Goal: Task Accomplishment & Management: Complete application form

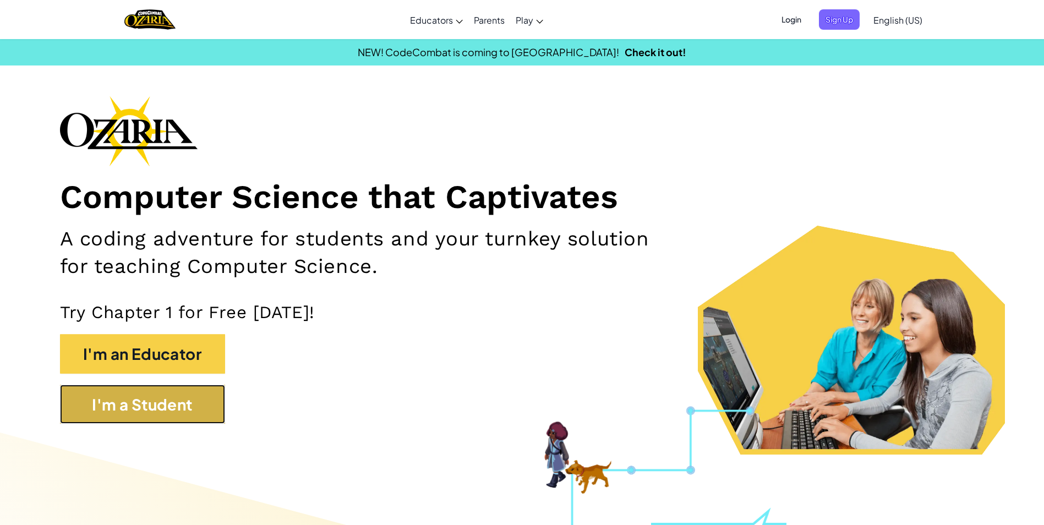
click at [213, 397] on button "I'm a Student" at bounding box center [142, 405] width 165 height 40
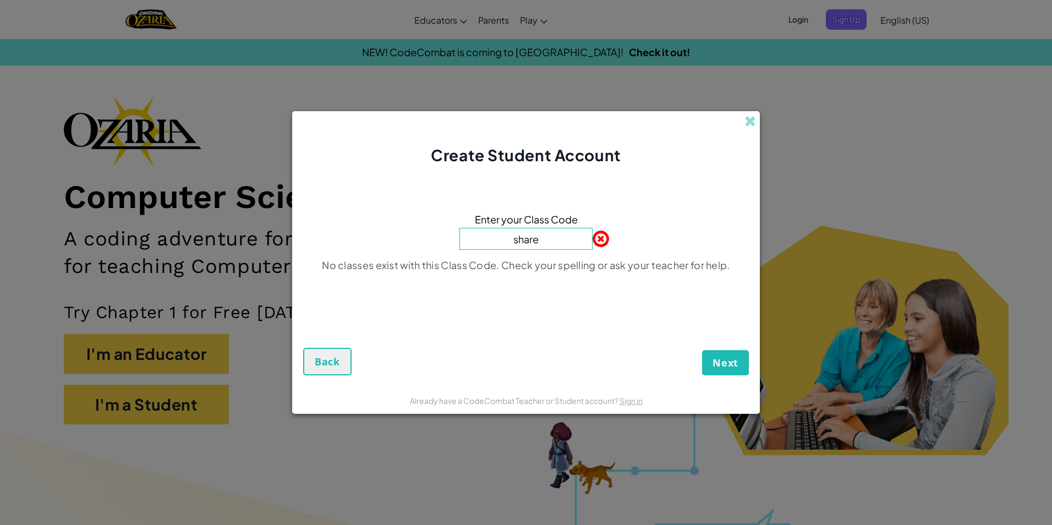
type input "sharedrinkslow"
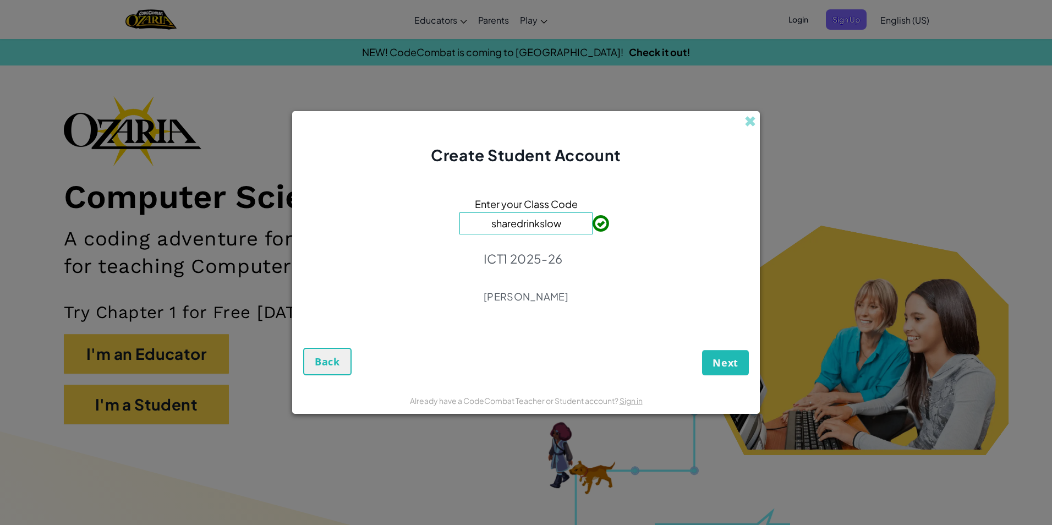
click at [718, 350] on div "Next Back" at bounding box center [526, 352] width 446 height 46
click at [719, 357] on button "Next" at bounding box center [725, 362] width 47 height 25
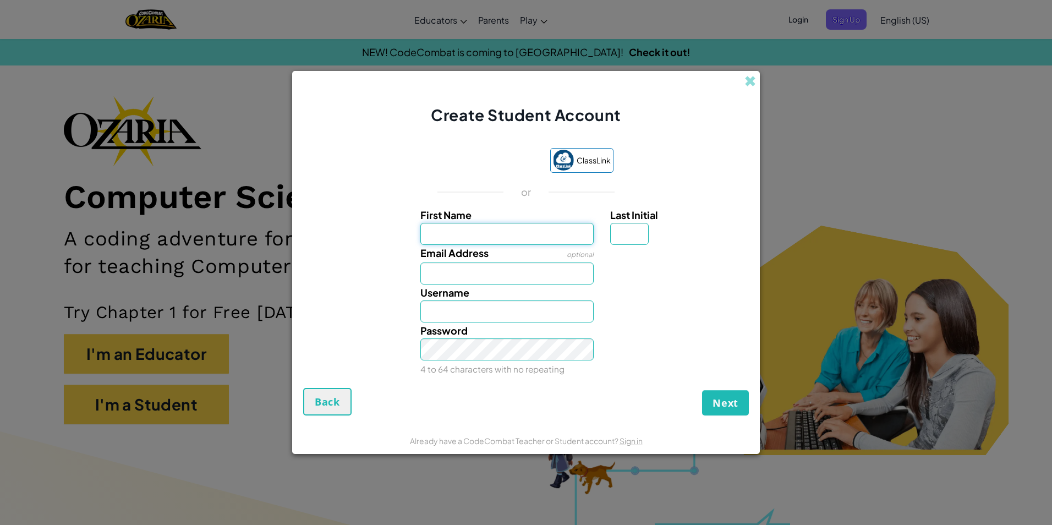
click at [547, 227] on input "First Name" at bounding box center [508, 234] width 174 height 22
type input "jayla"
type input "Jayla"
click at [638, 224] on input "Last Initial" at bounding box center [629, 234] width 39 height 22
type input "l"
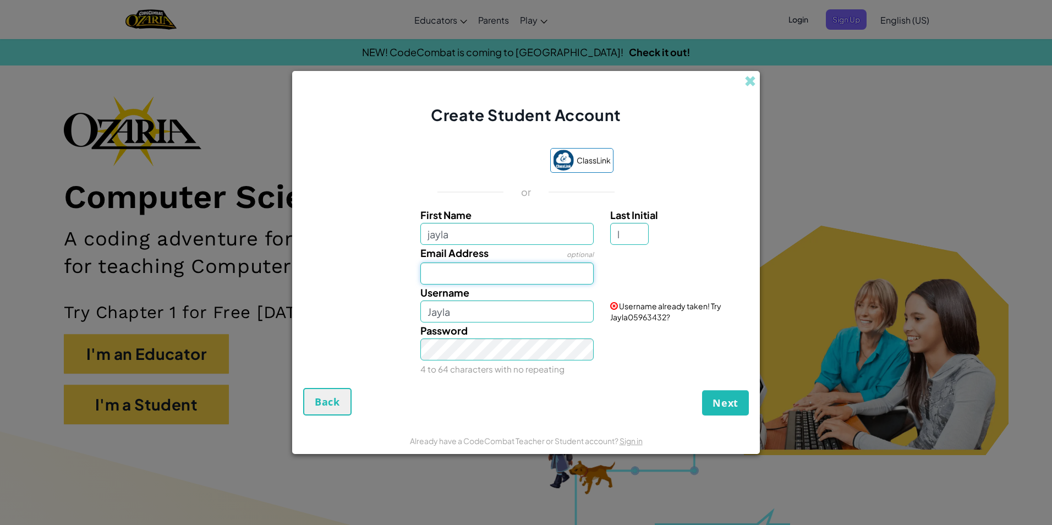
type input "[EMAIL_ADDRESS][DOMAIN_NAME]"
click at [504, 315] on input "JaylaL" at bounding box center [508, 312] width 174 height 22
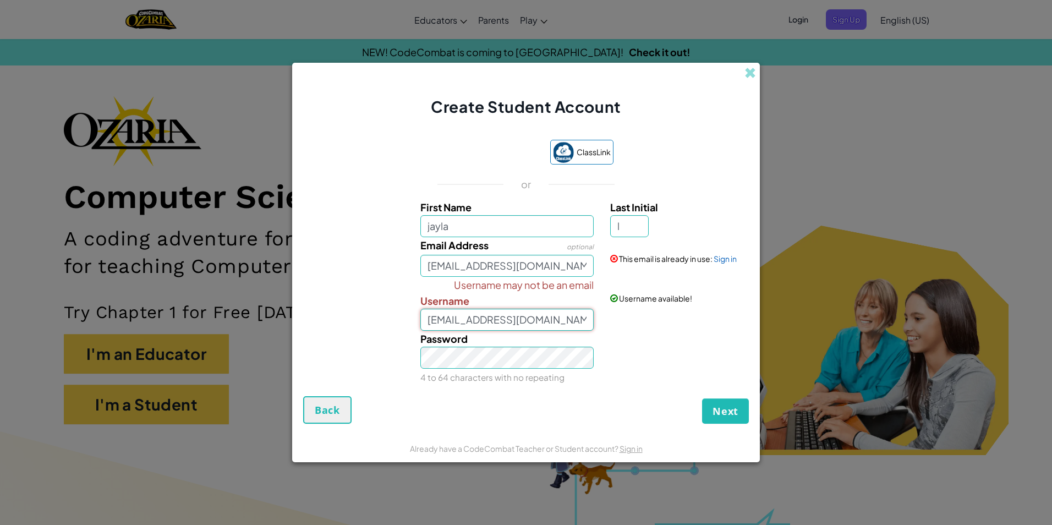
type input "JaylaL03946335"
click at [733, 411] on span "Next" at bounding box center [726, 411] width 26 height 13
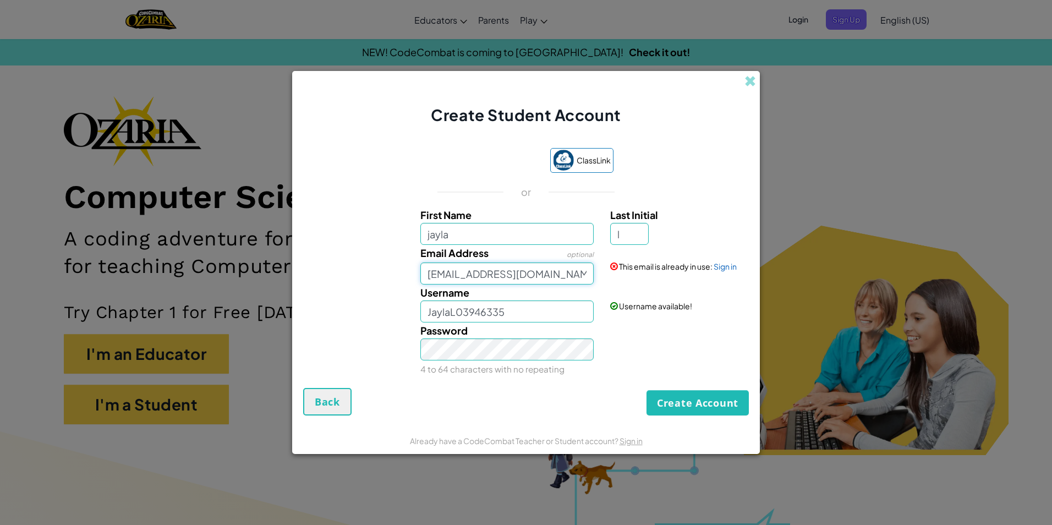
click at [557, 281] on input "[EMAIL_ADDRESS][DOMAIN_NAME]" at bounding box center [508, 274] width 174 height 22
click at [569, 275] on input "[EMAIL_ADDRESS][DOMAIN_NAME]" at bounding box center [508, 274] width 174 height 22
drag, startPoint x: 696, startPoint y: 422, endPoint x: 695, endPoint y: 406, distance: 15.5
click at [696, 417] on form "ClassLink or First Name [PERSON_NAME] Last Initial l Email Address optional [EM…" at bounding box center [526, 276] width 468 height 301
click at [695, 406] on button "Create Account" at bounding box center [698, 402] width 102 height 25
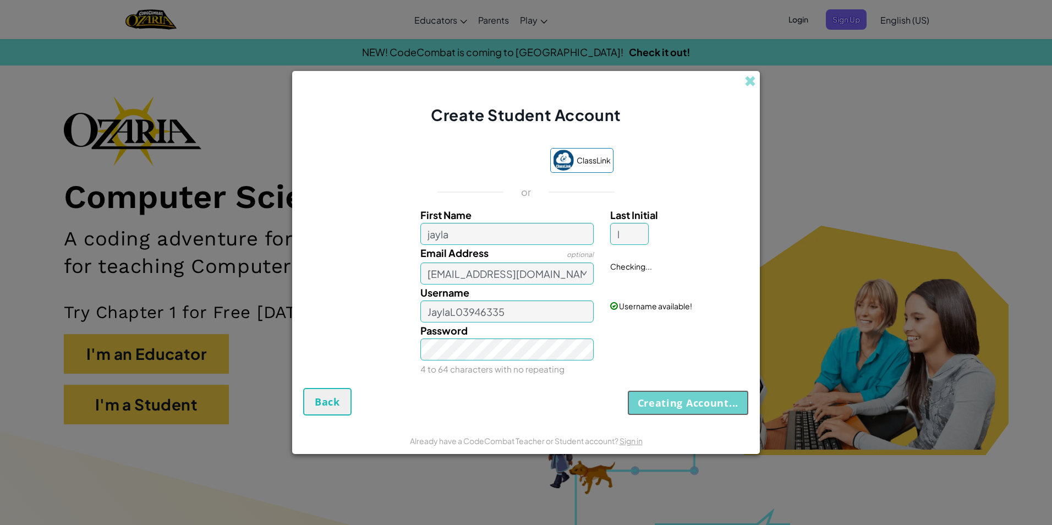
click at [695, 406] on button "Creating Account..." at bounding box center [688, 402] width 122 height 25
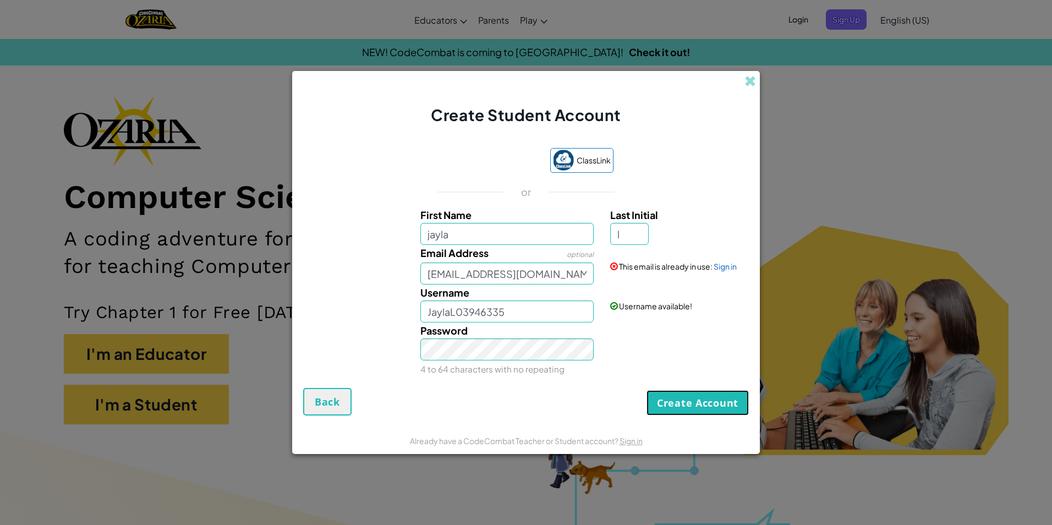
click at [695, 406] on button "Create Account" at bounding box center [698, 402] width 102 height 25
click at [694, 400] on button "Create Account" at bounding box center [698, 402] width 102 height 25
click at [692, 392] on div "Create Account Back" at bounding box center [526, 402] width 446 height 28
drag, startPoint x: 692, startPoint y: 392, endPoint x: 507, endPoint y: 106, distance: 341.2
click at [523, 128] on form "ClassLink or First Name [PERSON_NAME] Last Initial l Email Address optional [EM…" at bounding box center [526, 276] width 468 height 301
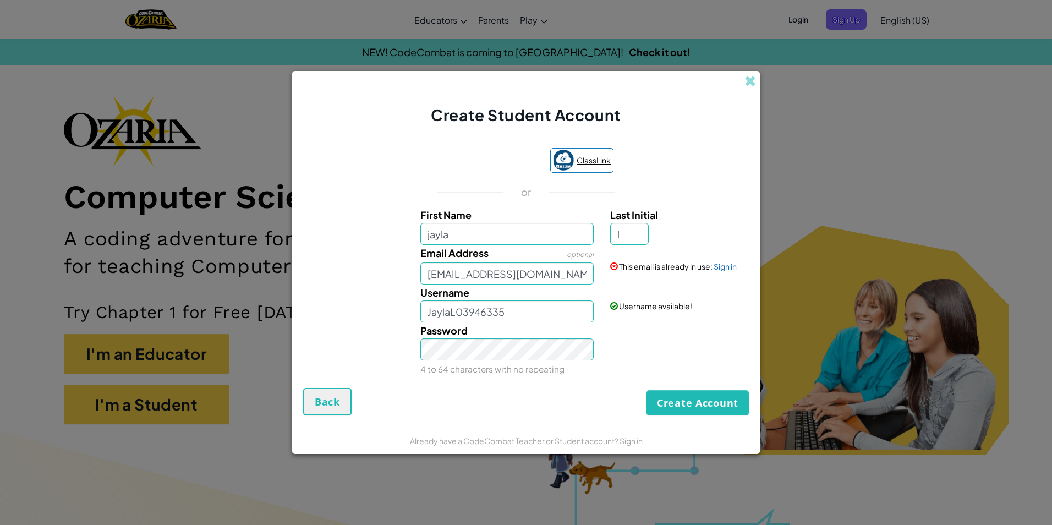
click at [601, 163] on span "ClassLink" at bounding box center [594, 160] width 34 height 16
click at [754, 83] on span at bounding box center [751, 81] width 12 height 12
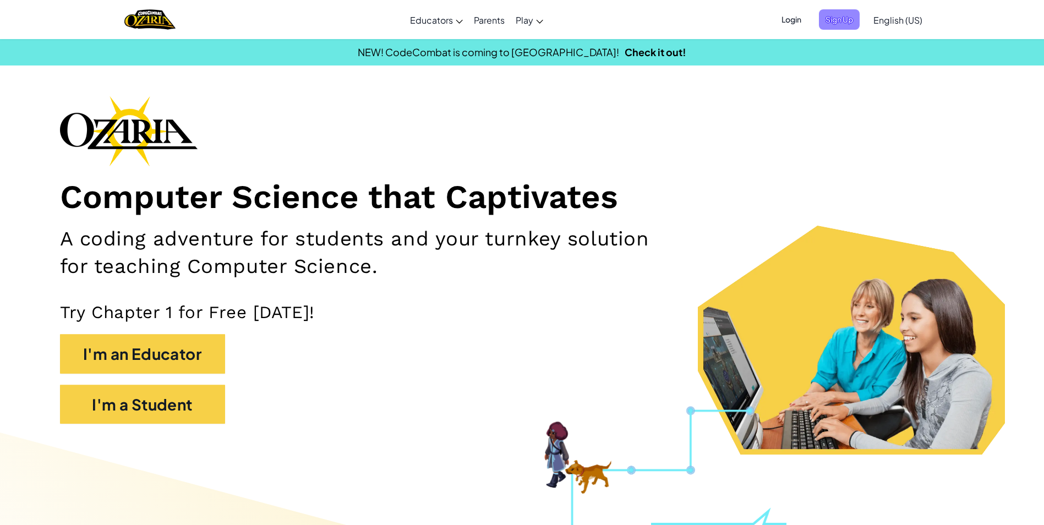
click at [826, 17] on span "Sign Up" at bounding box center [839, 19] width 41 height 20
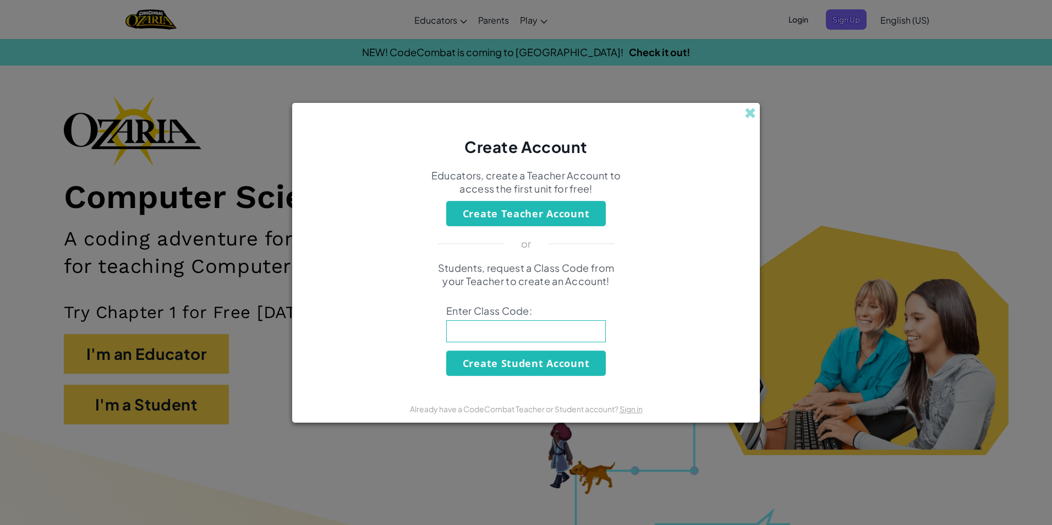
click at [731, 105] on div "Create Account" at bounding box center [526, 130] width 468 height 55
click at [747, 111] on span at bounding box center [751, 113] width 12 height 12
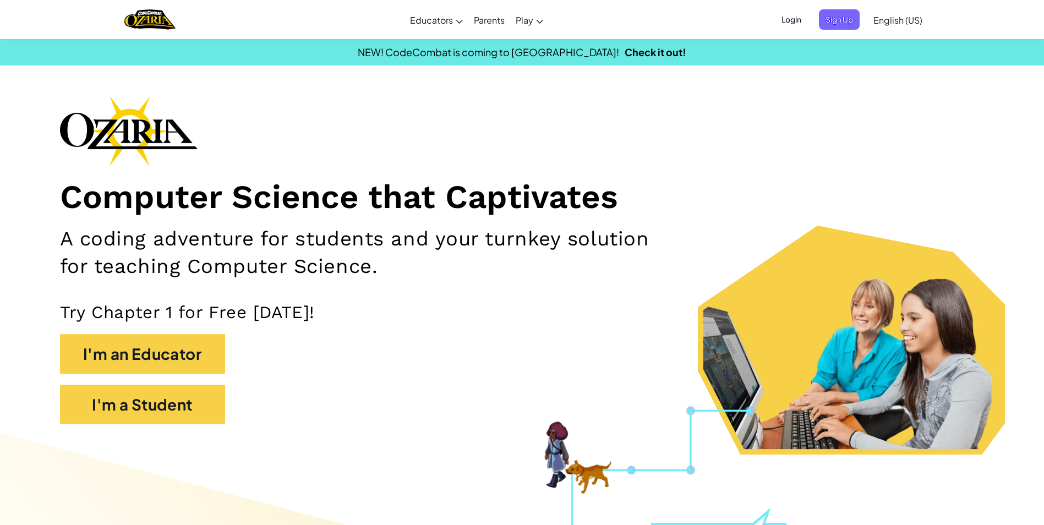
click at [796, 23] on span "Login" at bounding box center [791, 19] width 33 height 20
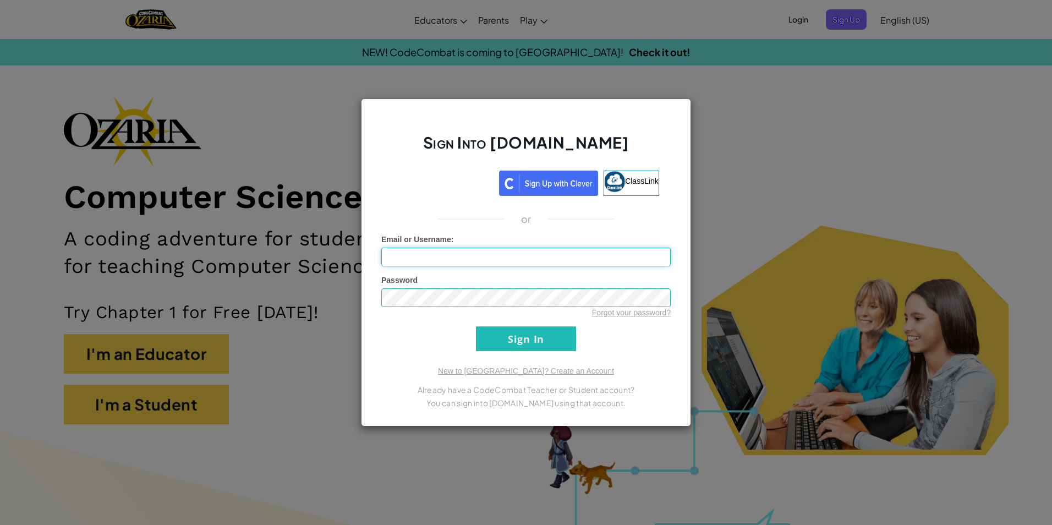
type input "JaylaL03946335"
click at [529, 351] on input "Sign In" at bounding box center [526, 338] width 100 height 25
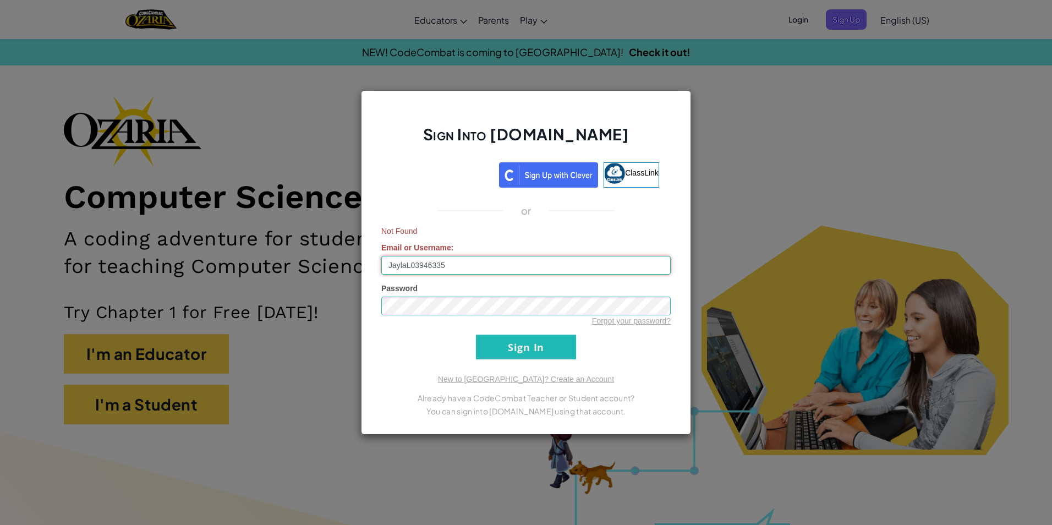
drag, startPoint x: 516, startPoint y: 265, endPoint x: 378, endPoint y: 239, distance: 141.1
click at [378, 239] on div "Sign Into [DOMAIN_NAME] ClassLink or Not Found Email or Username : JaylaL039463…" at bounding box center [526, 262] width 330 height 345
drag, startPoint x: 717, startPoint y: 86, endPoint x: 712, endPoint y: 89, distance: 5.7
click at [714, 88] on div "Sign Into [DOMAIN_NAME] ClassLink or Not Found Email or Username : JaylaL039463…" at bounding box center [526, 262] width 1052 height 525
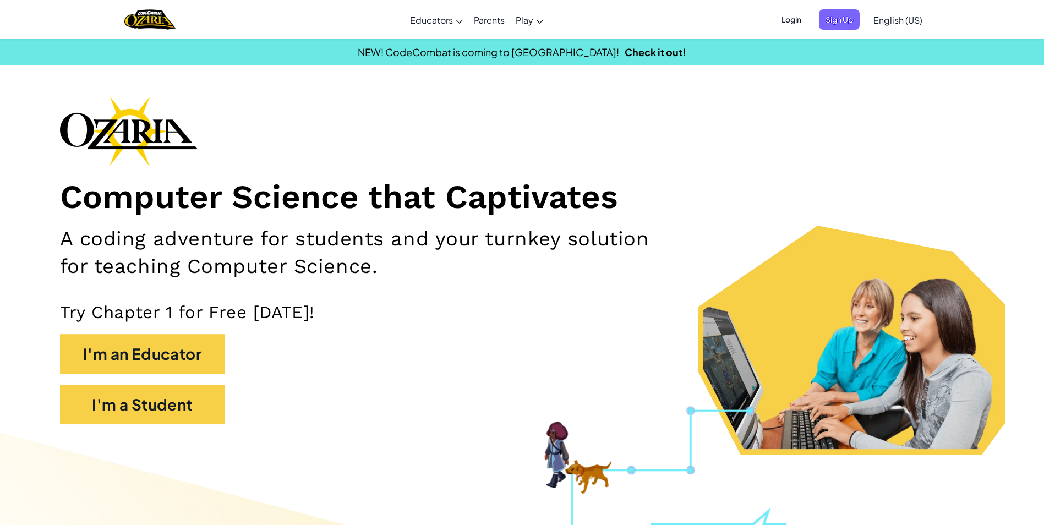
click at [794, 21] on span "Login" at bounding box center [791, 19] width 33 height 20
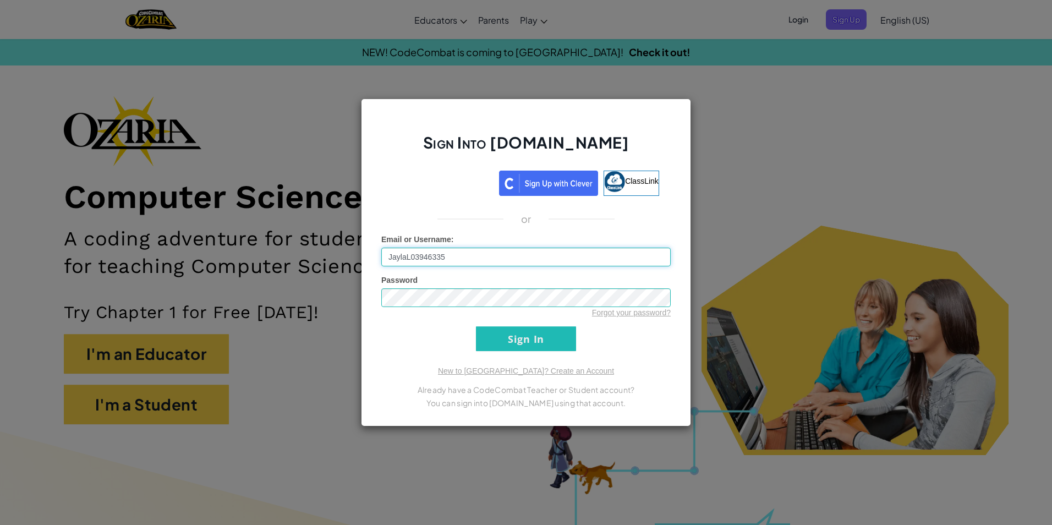
click at [463, 261] on input "JaylaL03946335" at bounding box center [526, 257] width 290 height 19
click at [532, 329] on input "Sign In" at bounding box center [526, 338] width 100 height 25
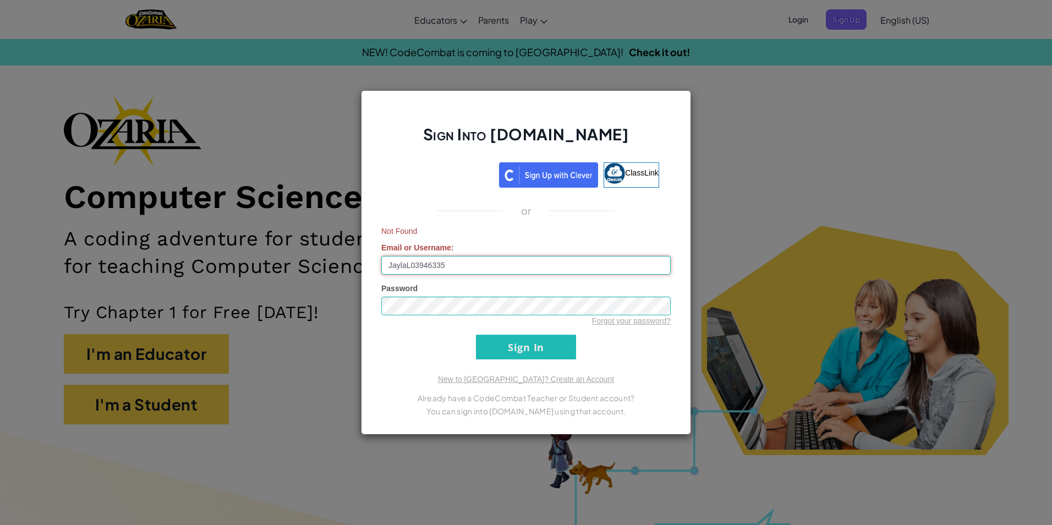
click at [548, 260] on input "JaylaL03946335" at bounding box center [526, 265] width 290 height 19
type input "J"
type input "`"
click at [499, 259] on input "jmleonard" at bounding box center [526, 265] width 290 height 19
type input "[EMAIL_ADDRESS][DOMAIN_NAME]"
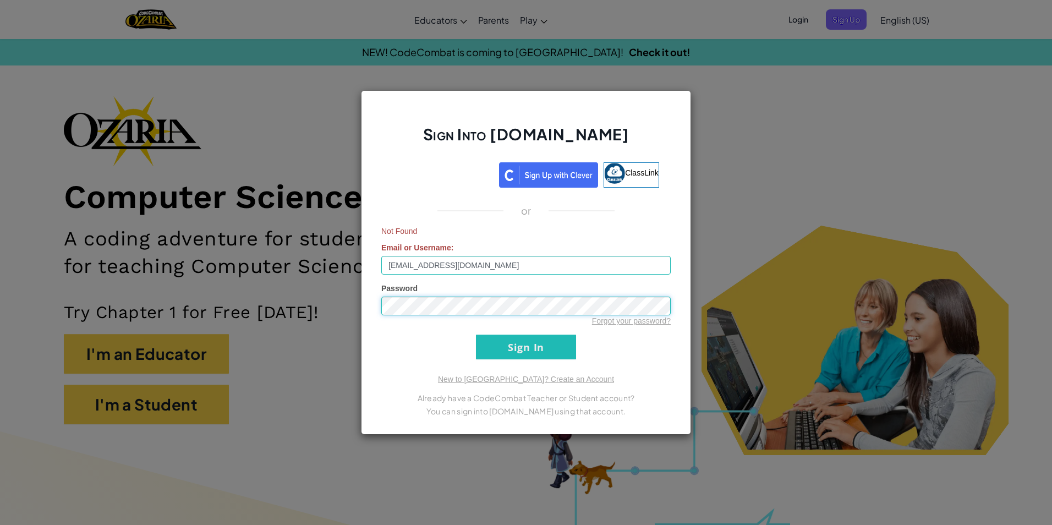
click at [463, 316] on div "Password Forgot your password?" at bounding box center [526, 304] width 290 height 43
drag, startPoint x: 618, startPoint y: 346, endPoint x: 603, endPoint y: 353, distance: 17.0
click at [607, 353] on form "Not Found Email or Username : [PERSON_NAME][EMAIL_ADDRESS][DOMAIN_NAME] Passwor…" at bounding box center [526, 293] width 290 height 134
click at [650, 348] on form "Not Found Email or Username : [PERSON_NAME][EMAIL_ADDRESS][DOMAIN_NAME] Passwor…" at bounding box center [526, 293] width 290 height 134
click at [567, 339] on input "Sign In" at bounding box center [526, 347] width 100 height 25
